Goal: Transaction & Acquisition: Download file/media

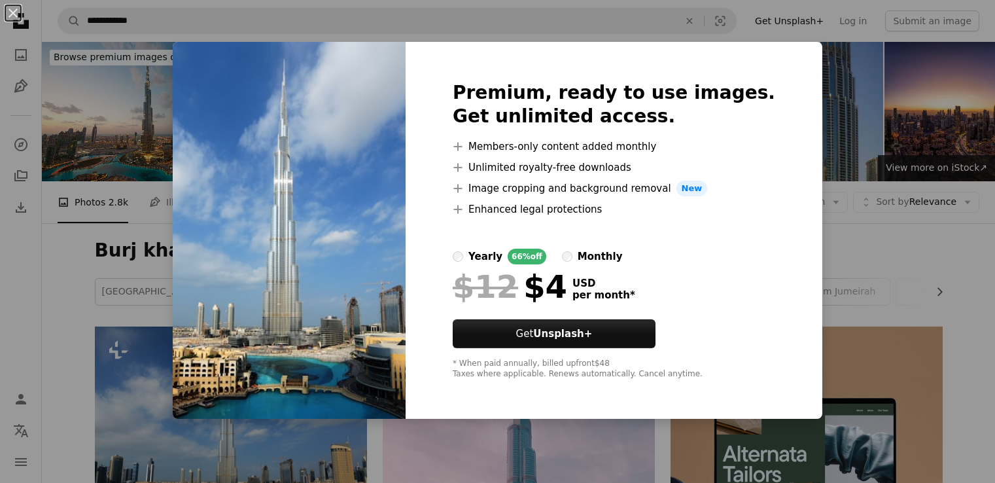
scroll to position [196, 0]
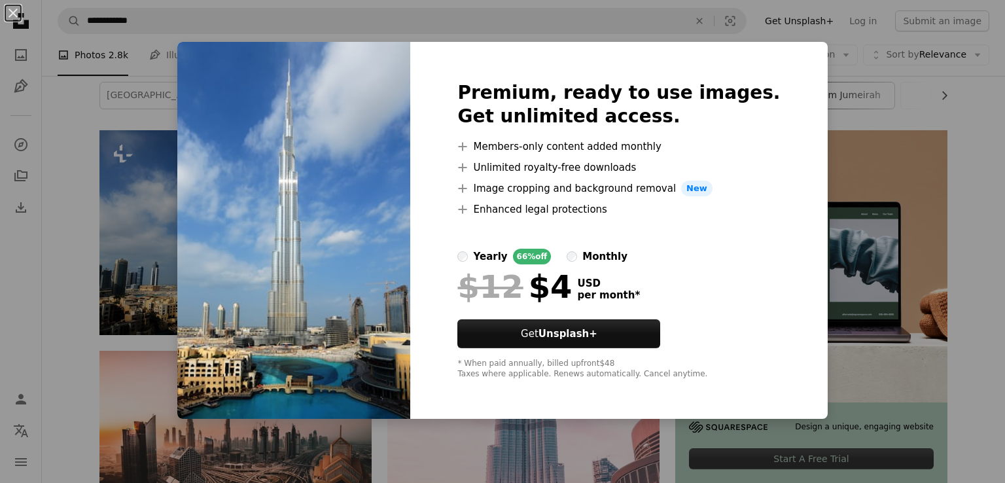
click at [878, 101] on div "An X shape Premium, ready to use images. Get unlimited access. A plus sign Memb…" at bounding box center [502, 241] width 1005 height 483
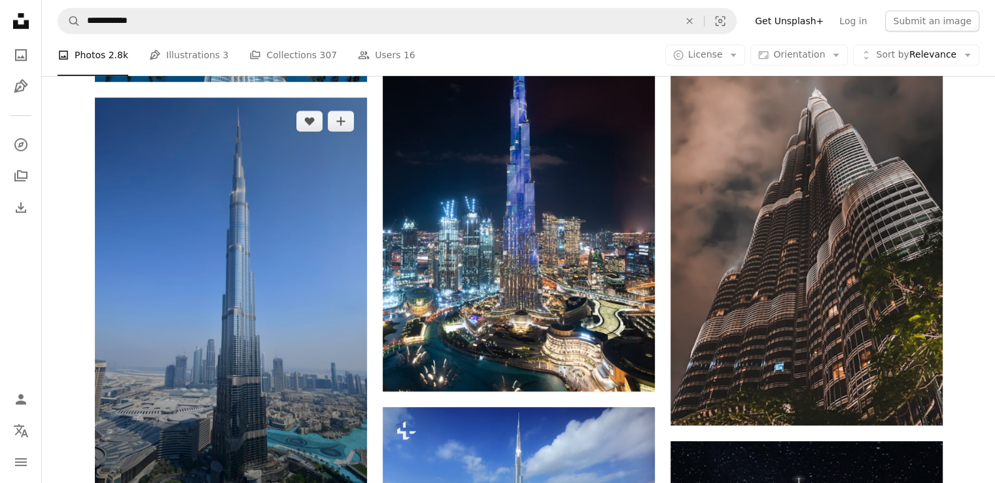
scroll to position [916, 0]
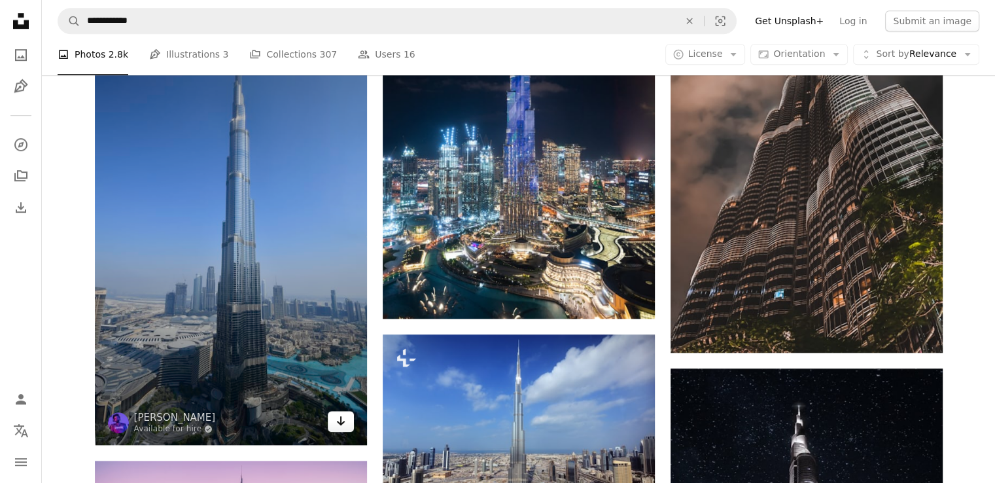
click at [344, 423] on icon "Arrow pointing down" at bounding box center [341, 421] width 10 height 16
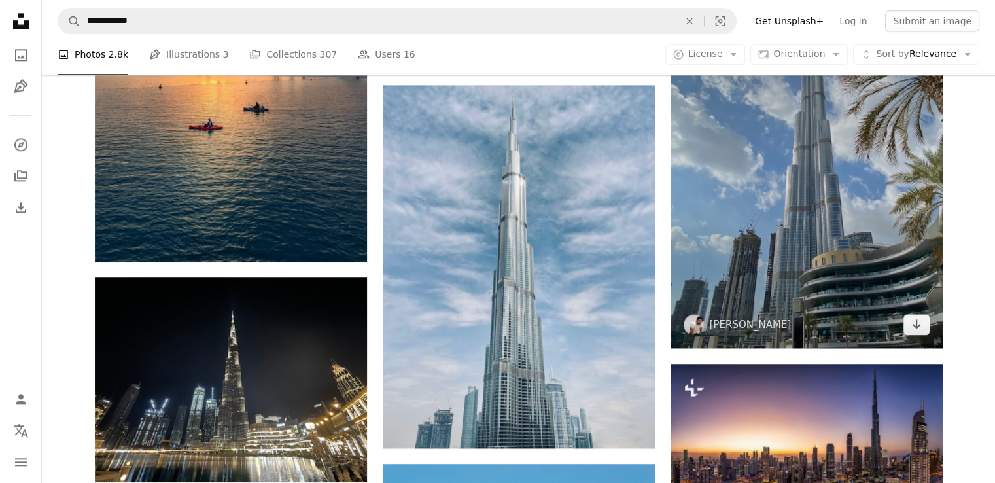
scroll to position [1701, 0]
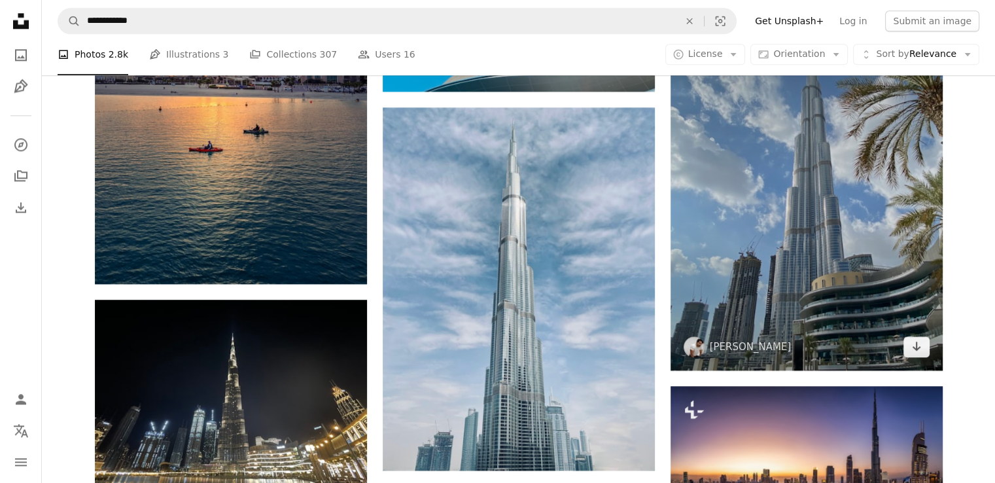
click at [780, 252] on img at bounding box center [806, 188] width 272 height 363
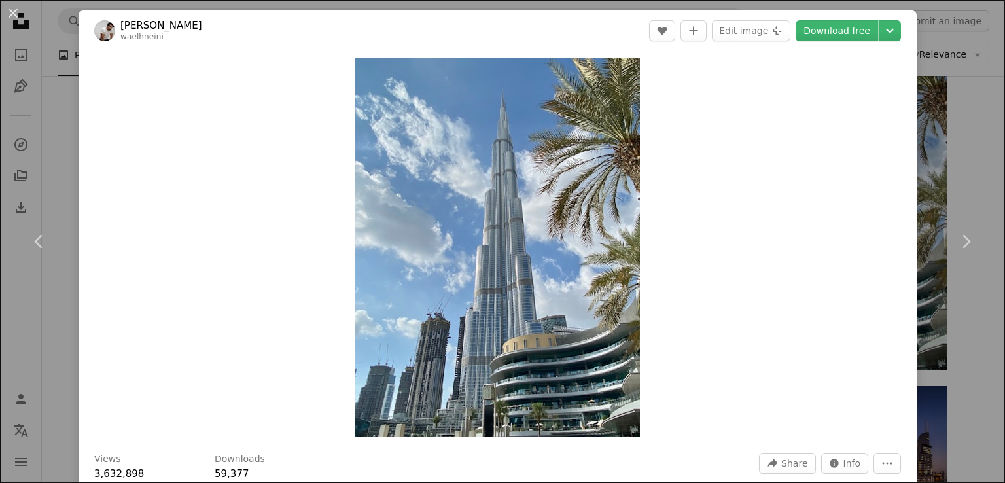
drag, startPoint x: 948, startPoint y: 116, endPoint x: 942, endPoint y: 130, distance: 15.2
click at [946, 120] on div "An X shape Chevron left Chevron right Wael Hneini waelhneini A heart A plus sig…" at bounding box center [502, 241] width 1005 height 483
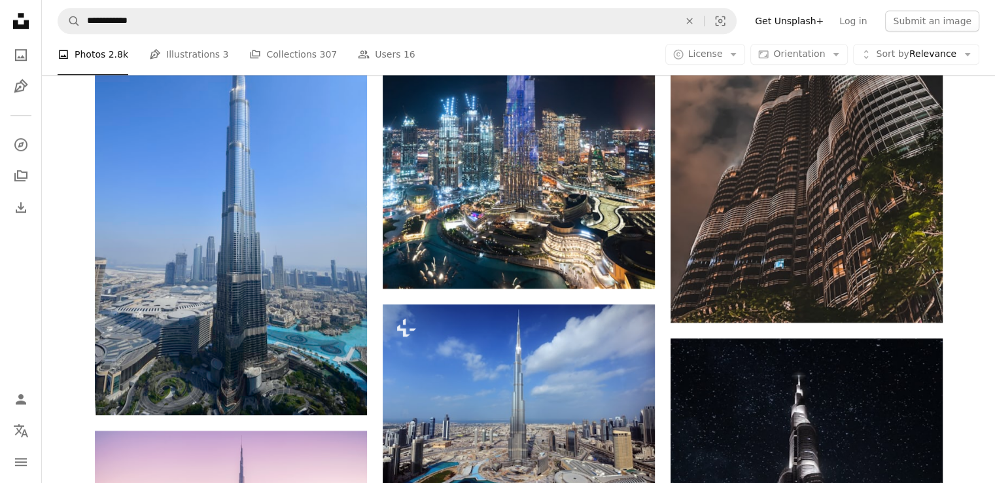
scroll to position [654, 0]
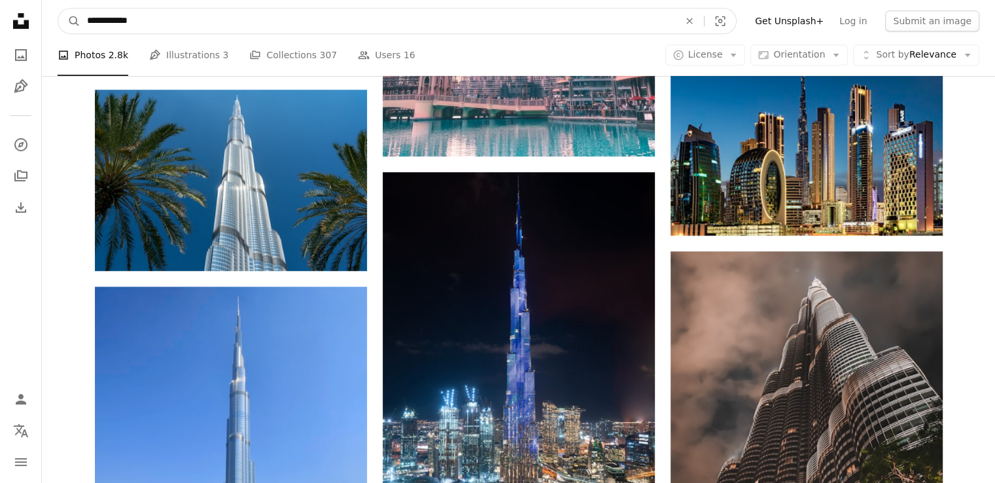
click at [238, 24] on input "**********" at bounding box center [377, 21] width 595 height 25
